Goal: Check status: Check status

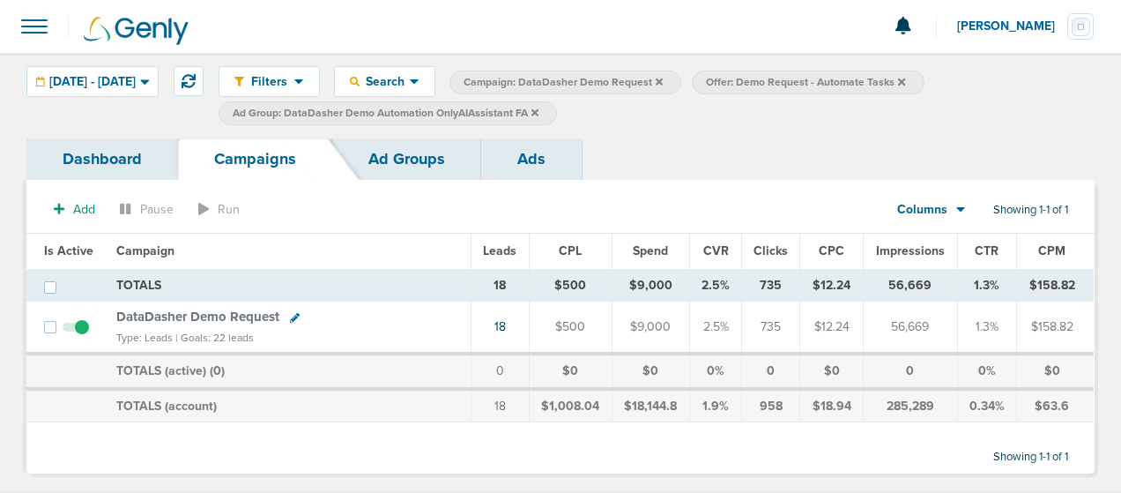
click at [216, 311] on span "DataDasher Demo Request" at bounding box center [197, 317] width 163 height 16
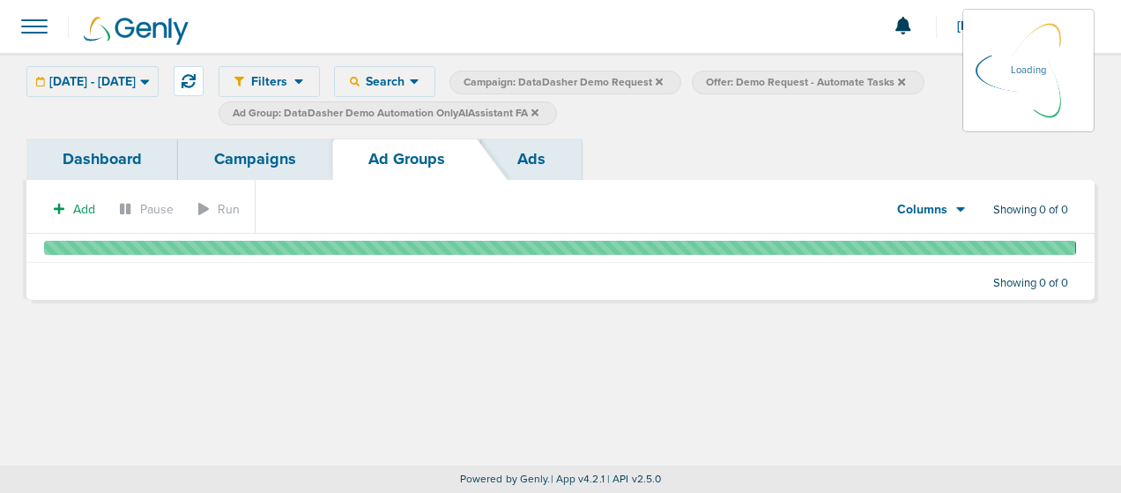
click at [159, 71] on div "[DATE] - [DATE] [DATE] [DATE] Last 7 Days Last 14 Days This Month Last Month Th…" at bounding box center [92, 81] width 132 height 31
click at [150, 79] on icon at bounding box center [145, 81] width 10 height 15
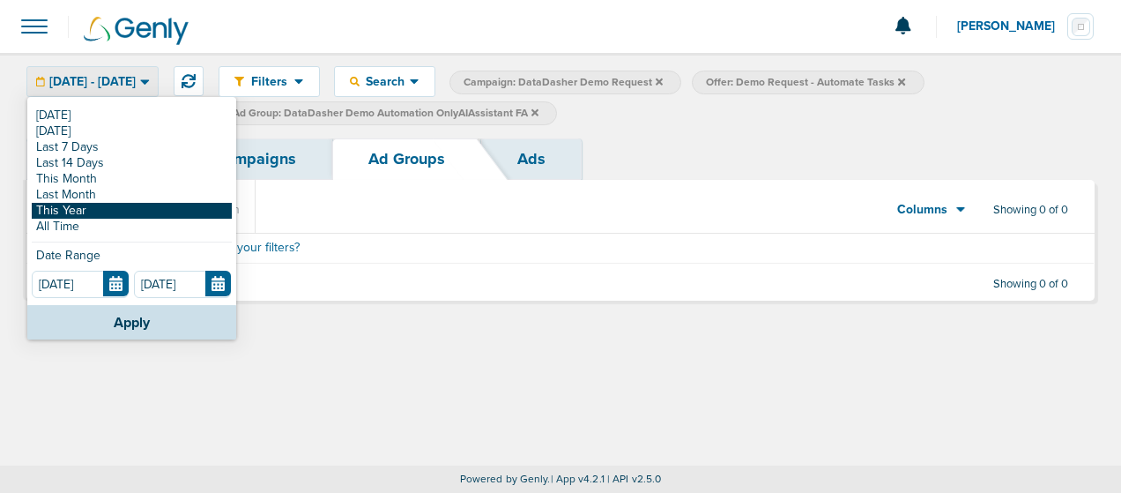
click at [99, 207] on link "This Year" at bounding box center [132, 211] width 200 height 16
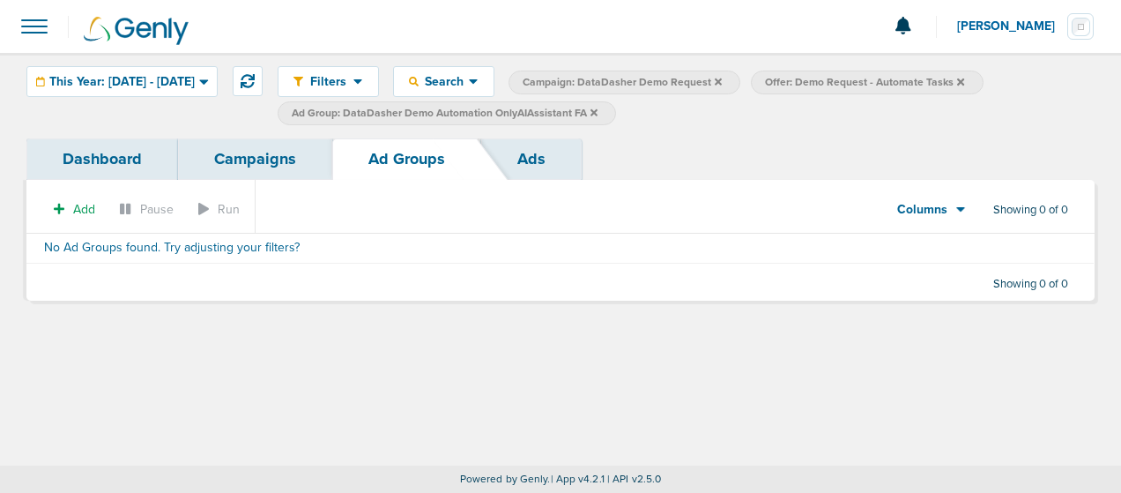
click at [257, 161] on link "Campaigns" at bounding box center [255, 158] width 154 height 41
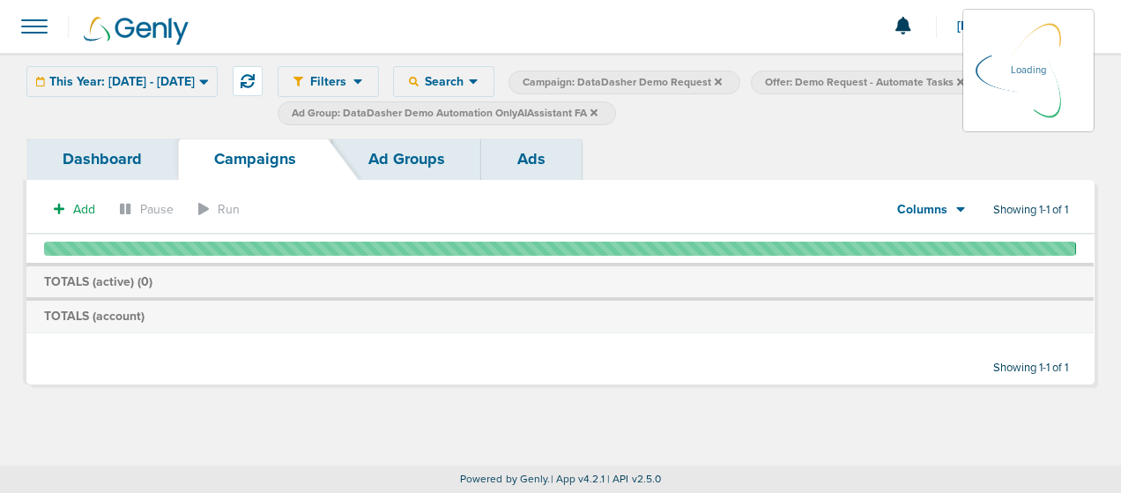
click at [91, 155] on link "Dashboard" at bounding box center [102, 158] width 152 height 41
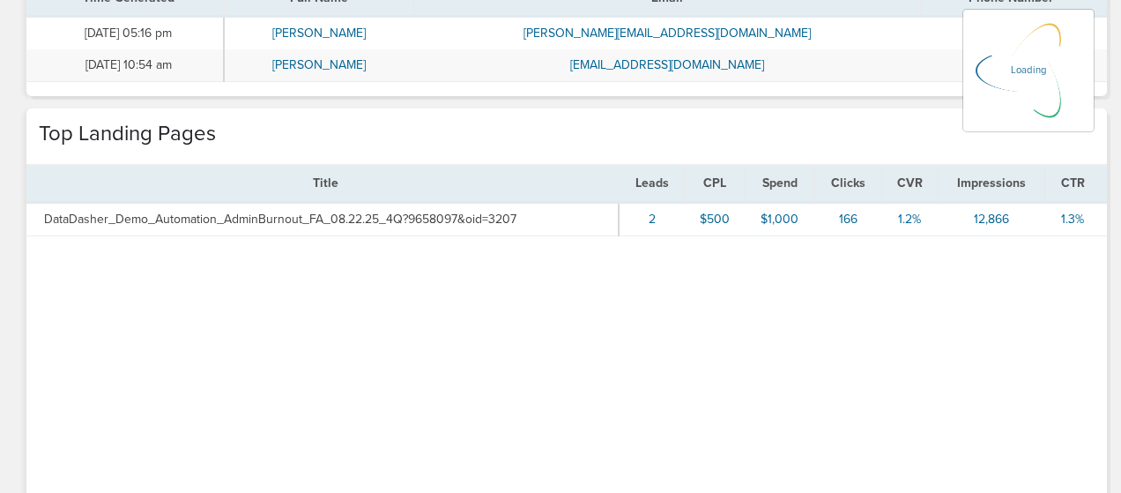
scroll to position [672, 0]
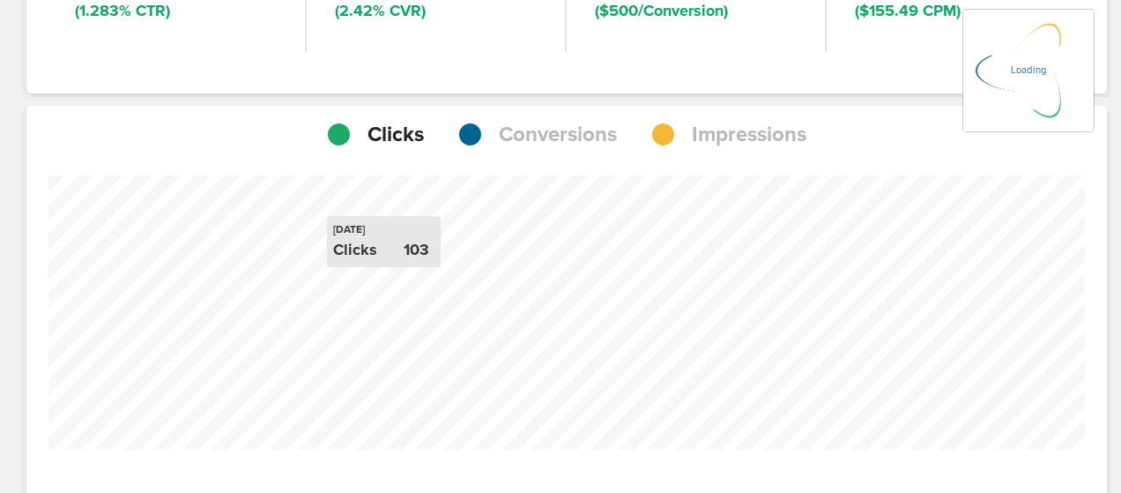
scroll to position [502, 0]
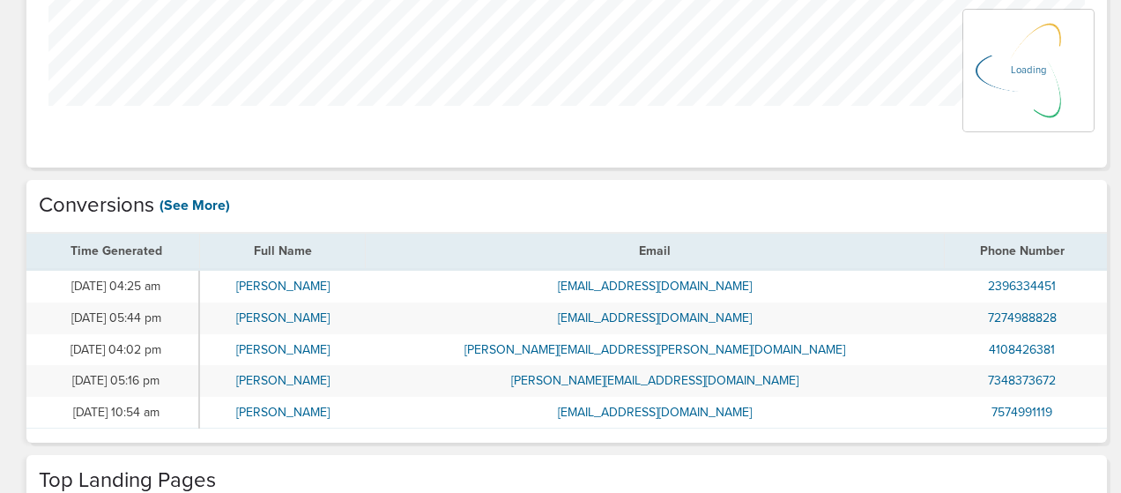
scroll to position [741, 0]
